Goal: Transaction & Acquisition: Purchase product/service

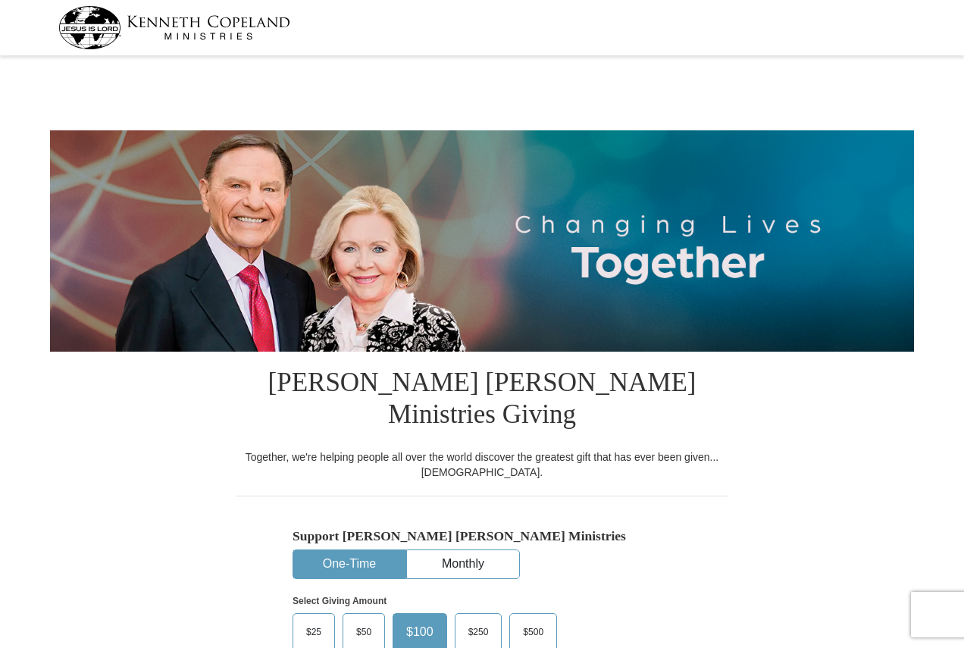
select select "PA"
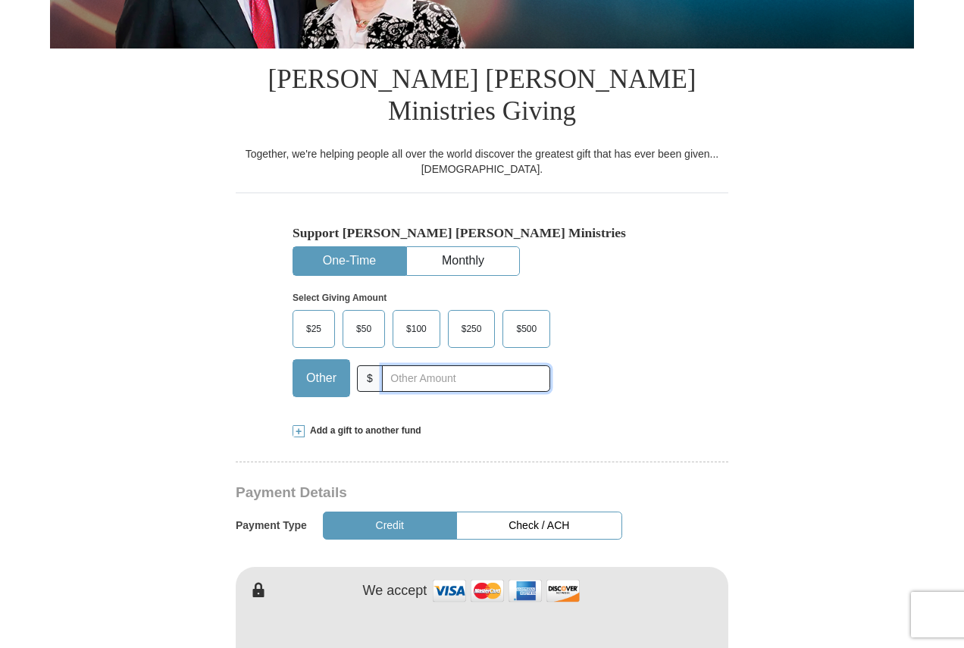
click at [420, 365] on input "text" at bounding box center [466, 378] width 168 height 27
type input "20"
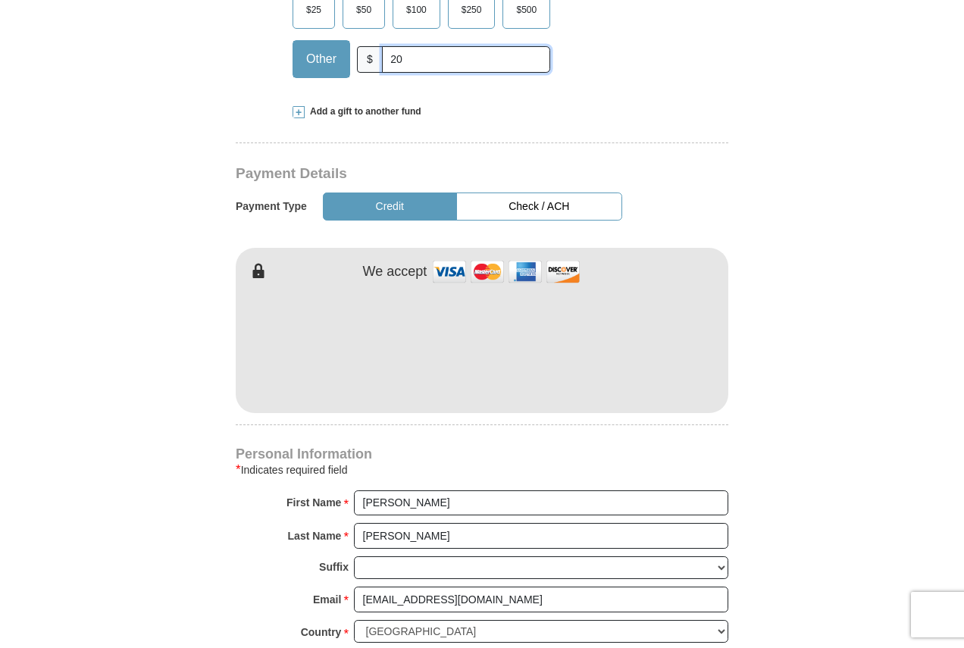
scroll to position [682, 0]
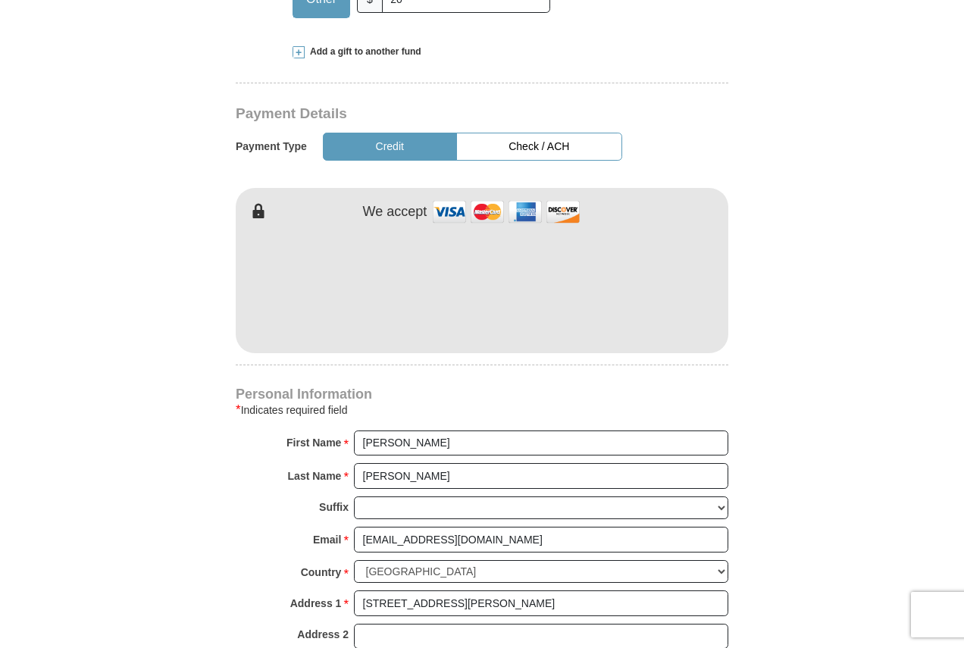
click at [555, 133] on button "Check / ACH" at bounding box center [539, 147] width 166 height 28
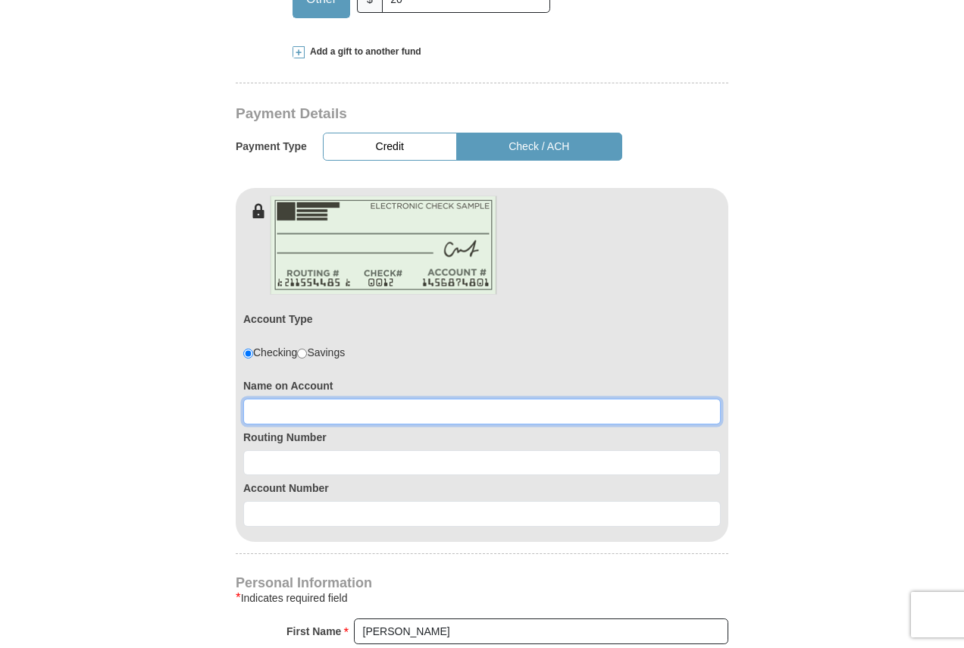
click at [370, 399] on input at bounding box center [481, 412] width 477 height 26
type input "Thomas D Howard"
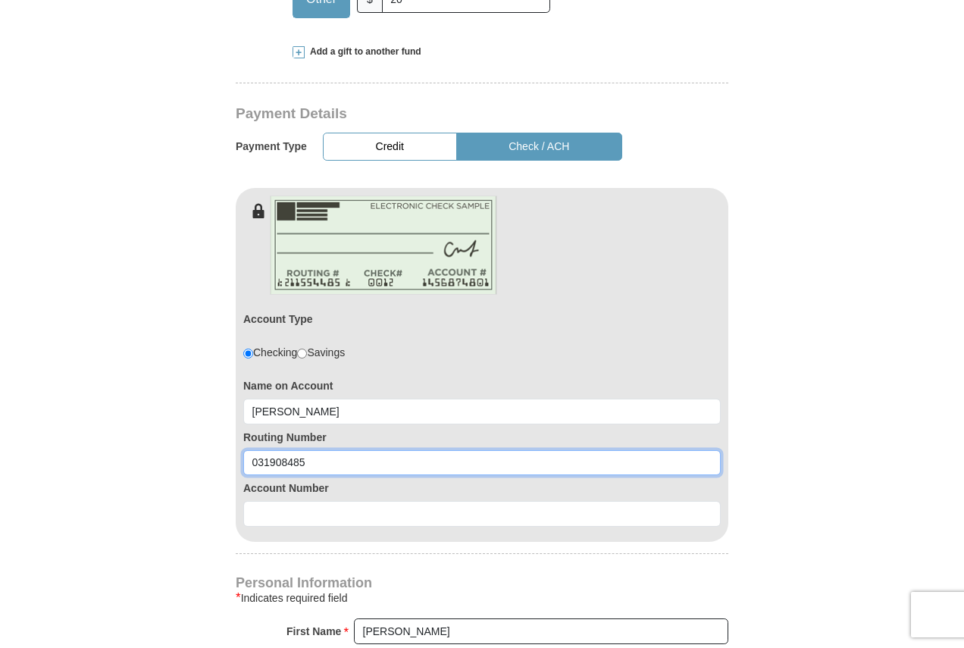
type input "031908485"
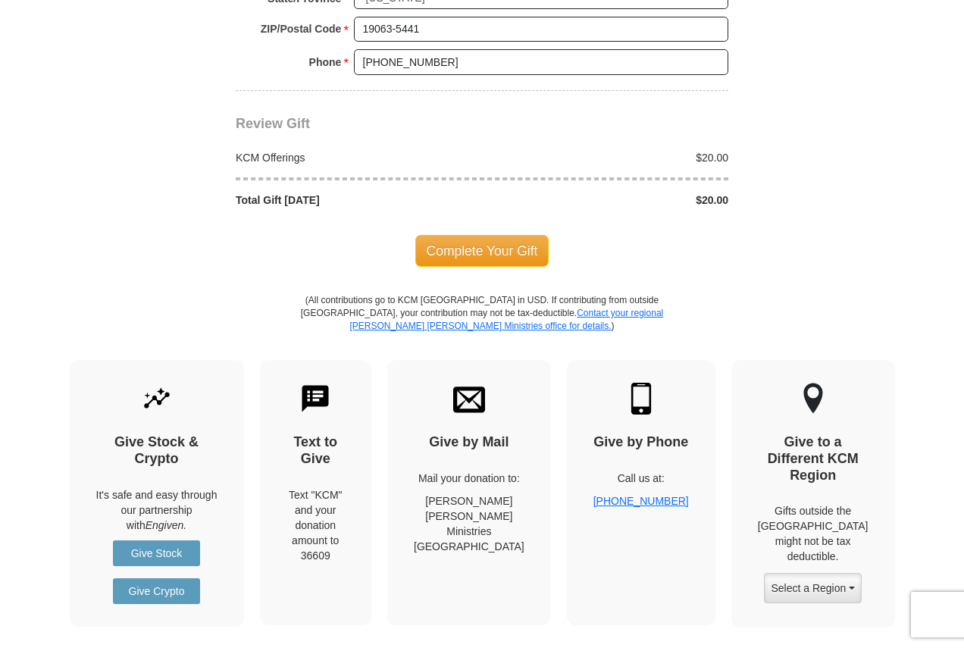
scroll to position [1591, 0]
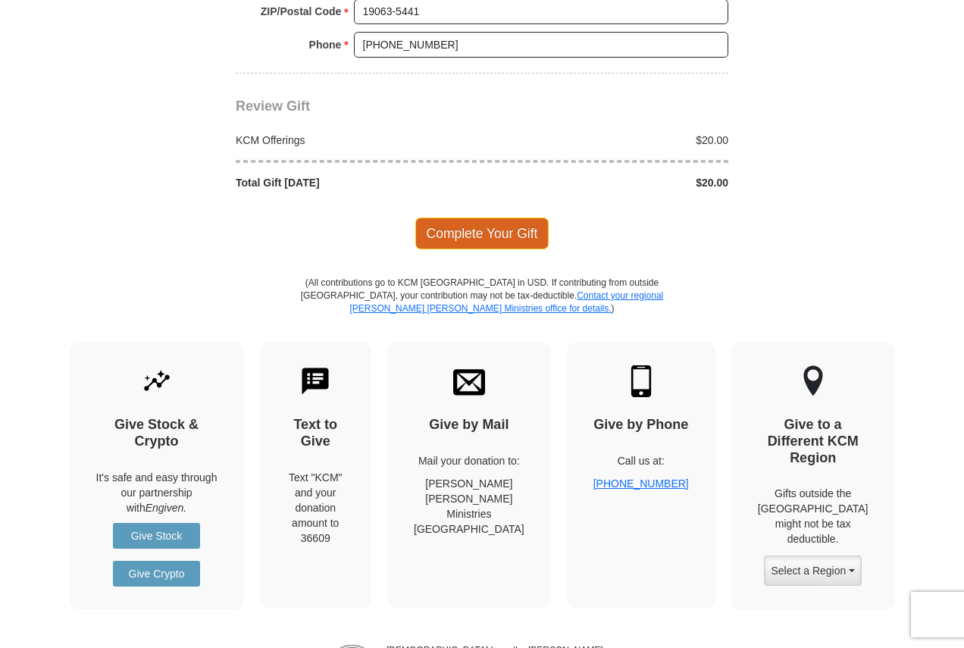
type input "0360154439"
click at [496, 217] on span "Complete Your Gift" at bounding box center [482, 233] width 134 height 32
